Goal: Task Accomplishment & Management: Use online tool/utility

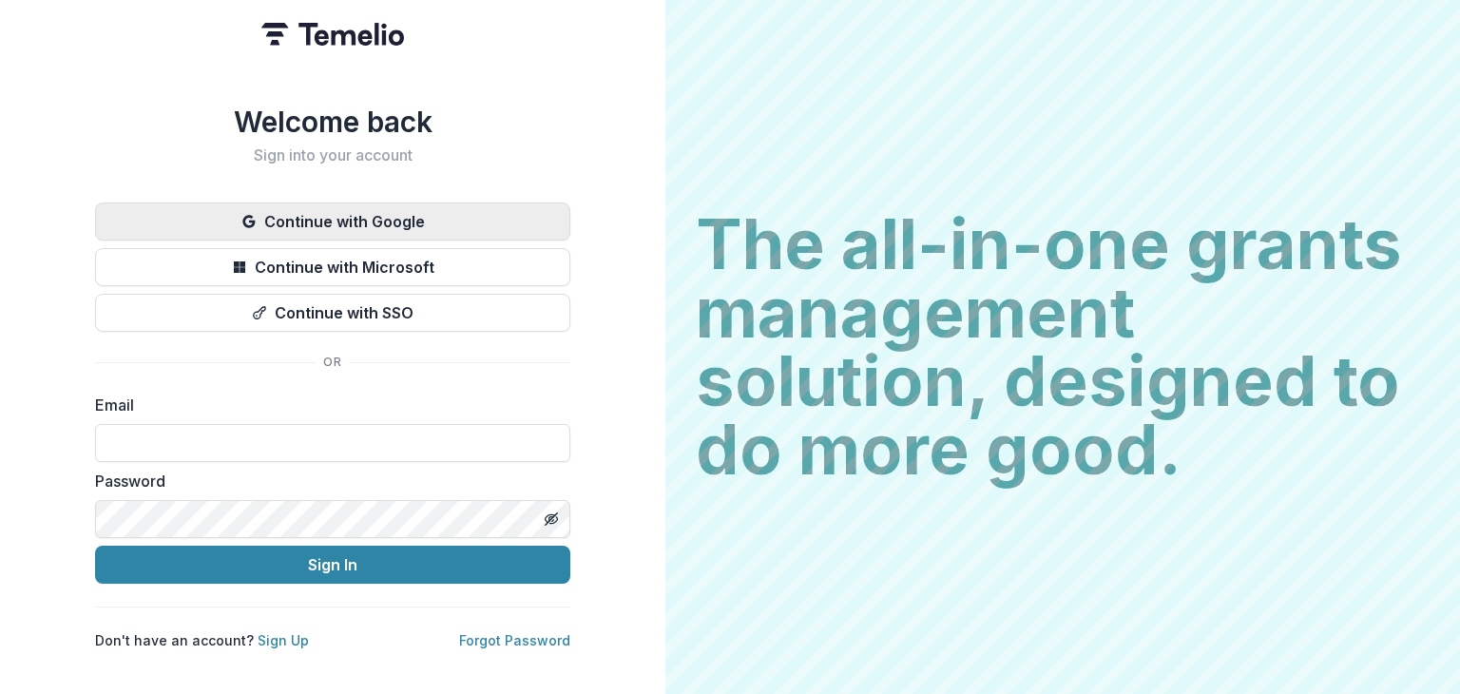
click at [408, 208] on button "Continue with Google" at bounding box center [332, 221] width 475 height 38
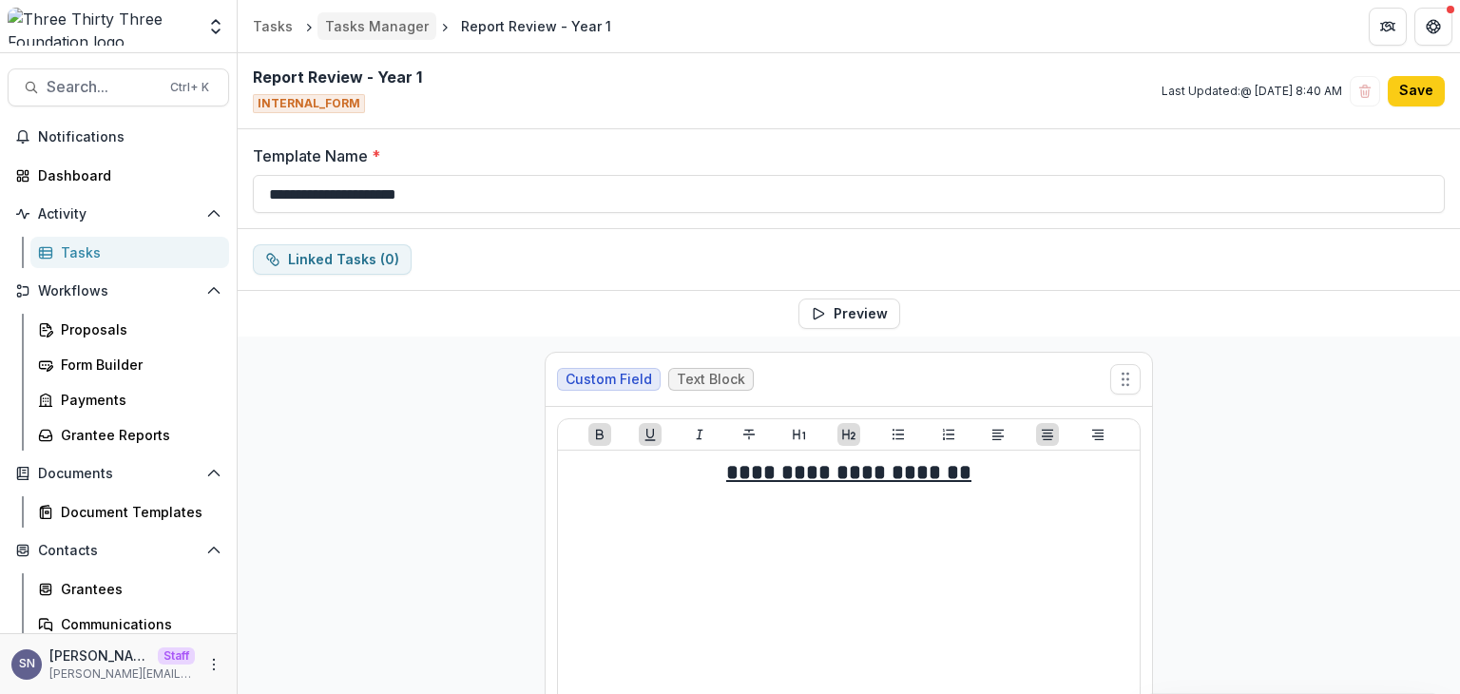
click at [364, 35] on div "Tasks Manager" at bounding box center [377, 26] width 104 height 20
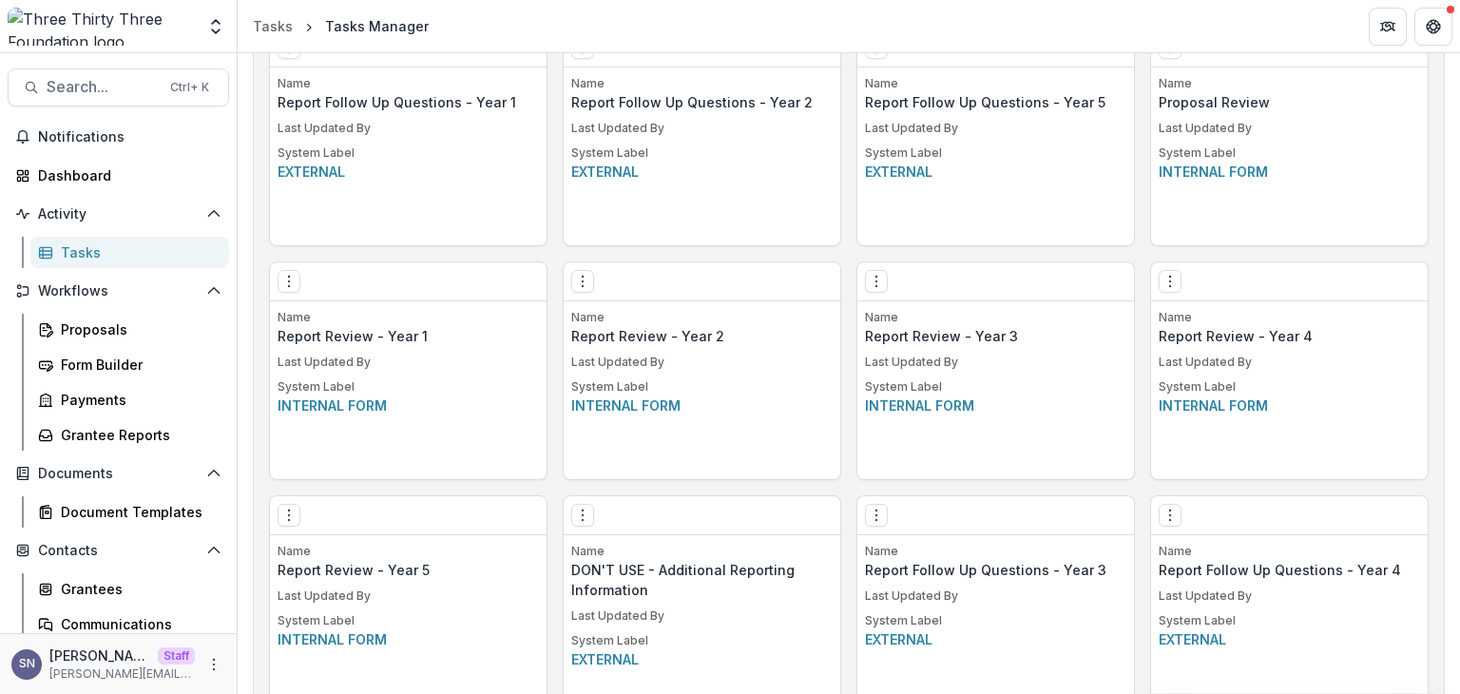
scroll to position [2072, 0]
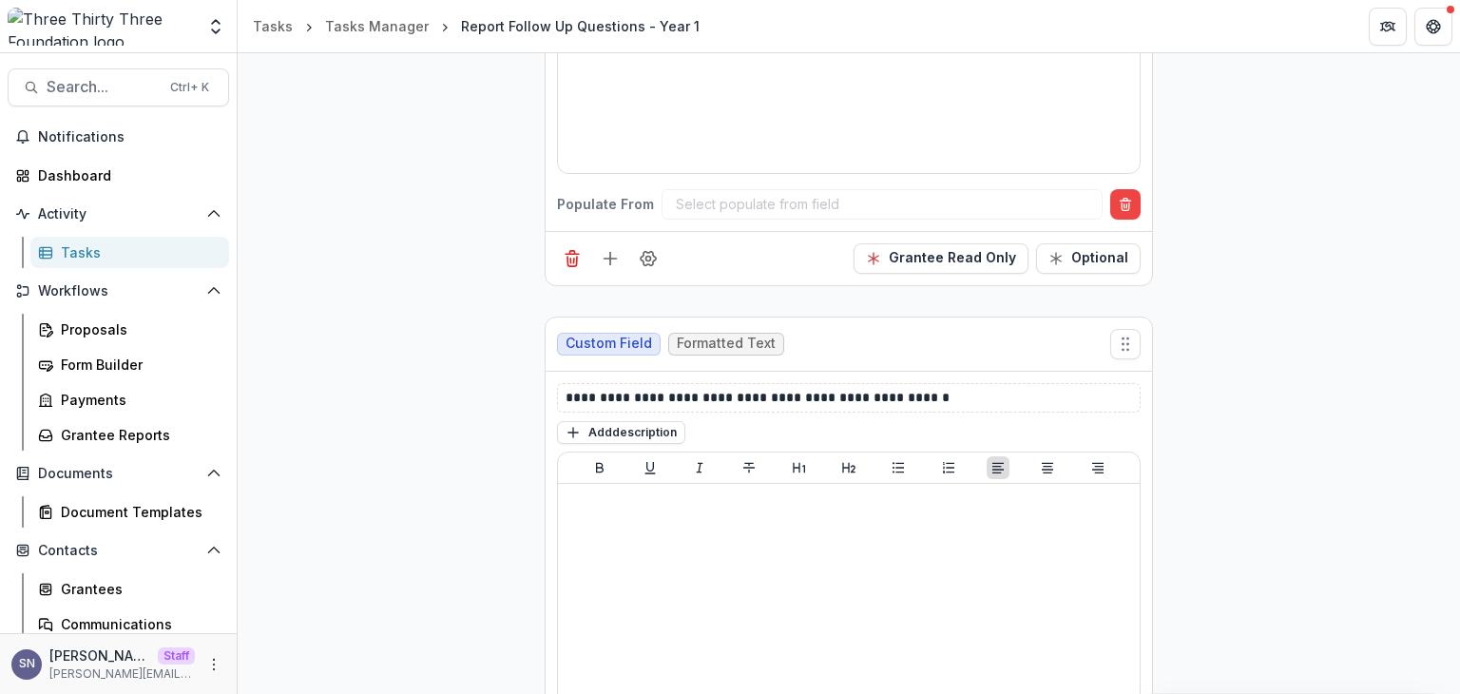
scroll to position [1425, 0]
